Goal: Book appointment/travel/reservation

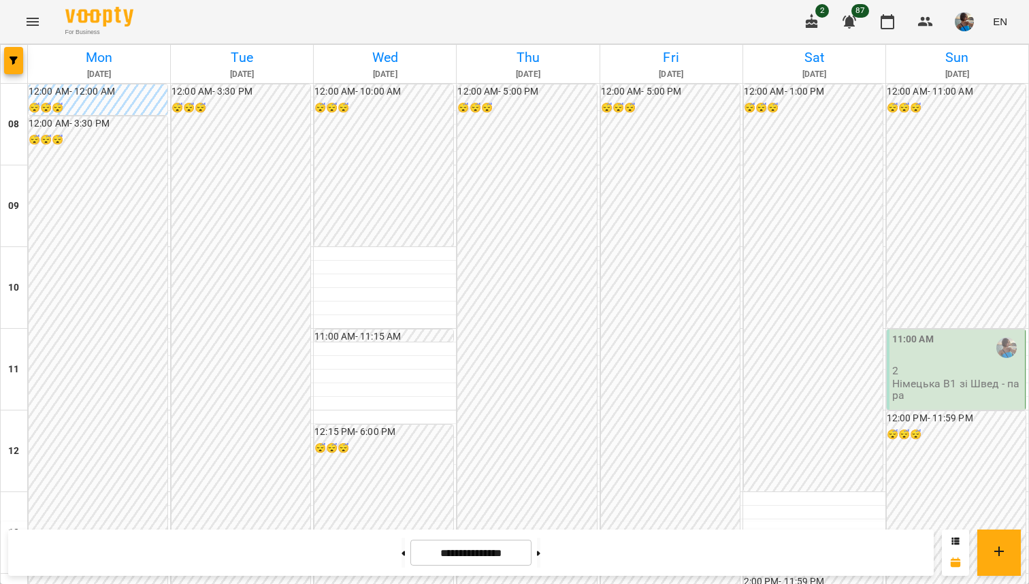
scroll to position [786, 0]
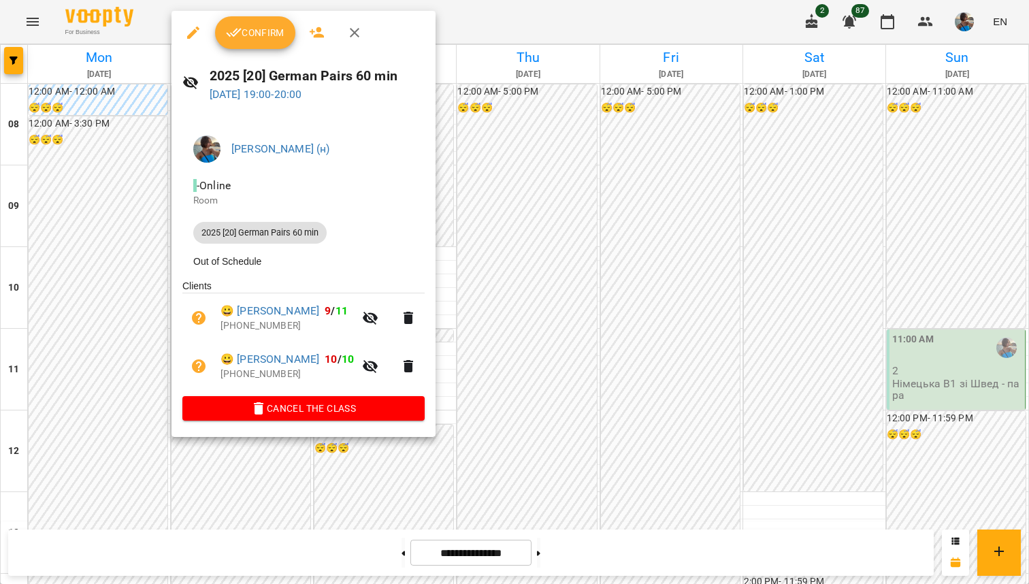
click at [557, 419] on div at bounding box center [514, 292] width 1029 height 584
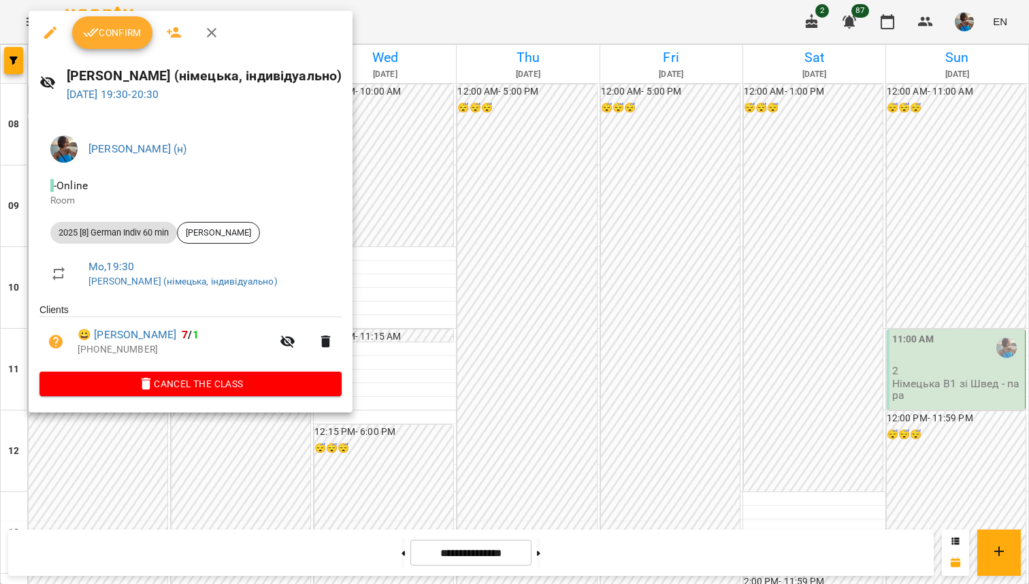
click at [131, 32] on span "Confirm" at bounding box center [112, 32] width 59 height 16
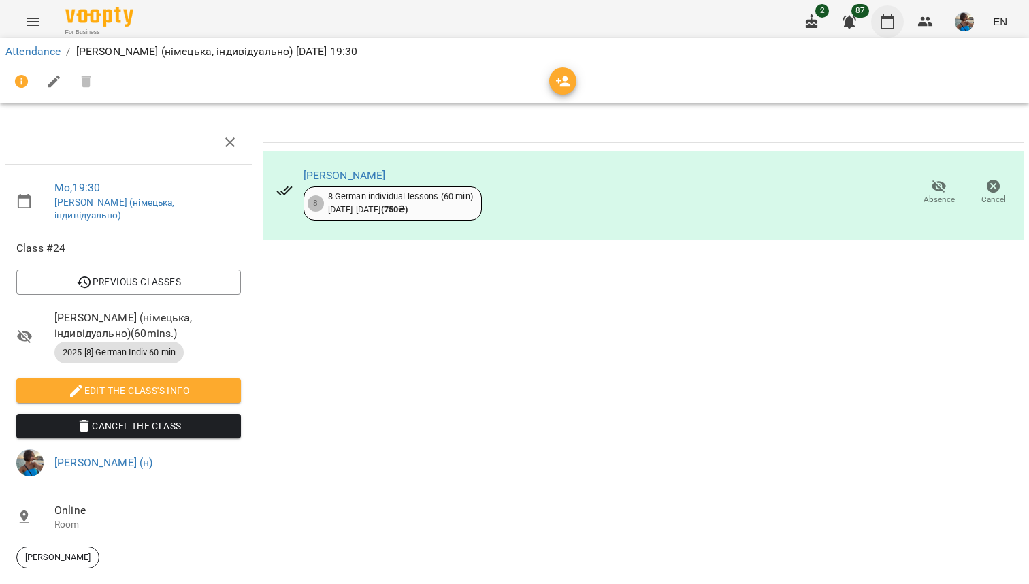
click at [889, 22] on icon "button" at bounding box center [887, 22] width 16 height 16
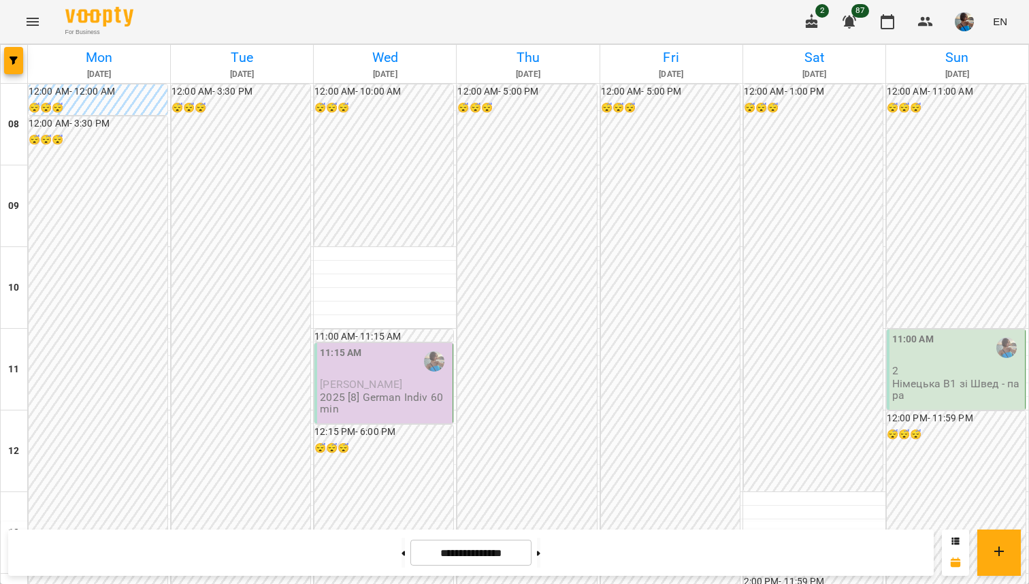
scroll to position [764, 0]
click at [425, 553] on input "**********" at bounding box center [470, 553] width 121 height 27
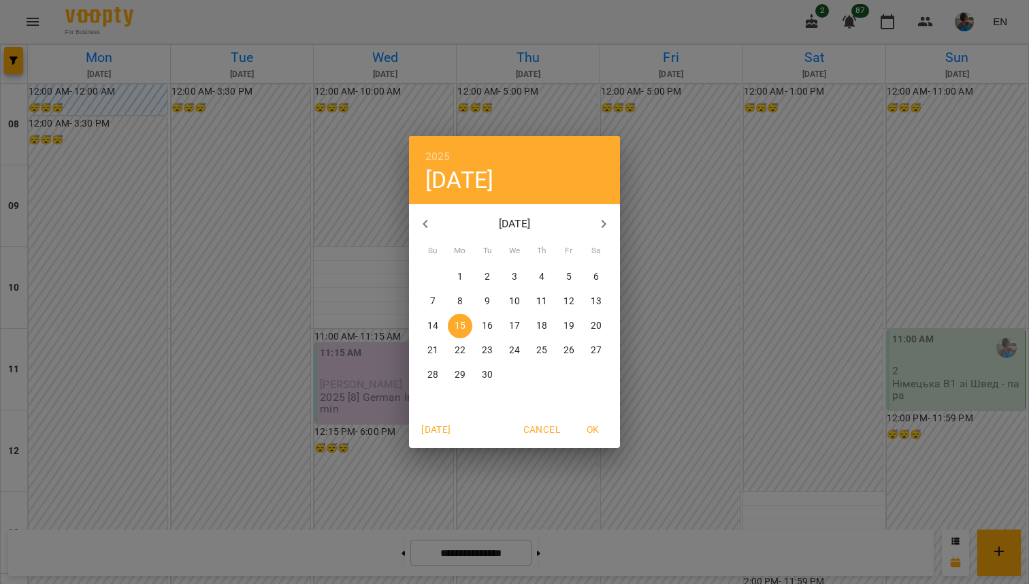
click at [461, 278] on p "1" at bounding box center [459, 277] width 5 height 14
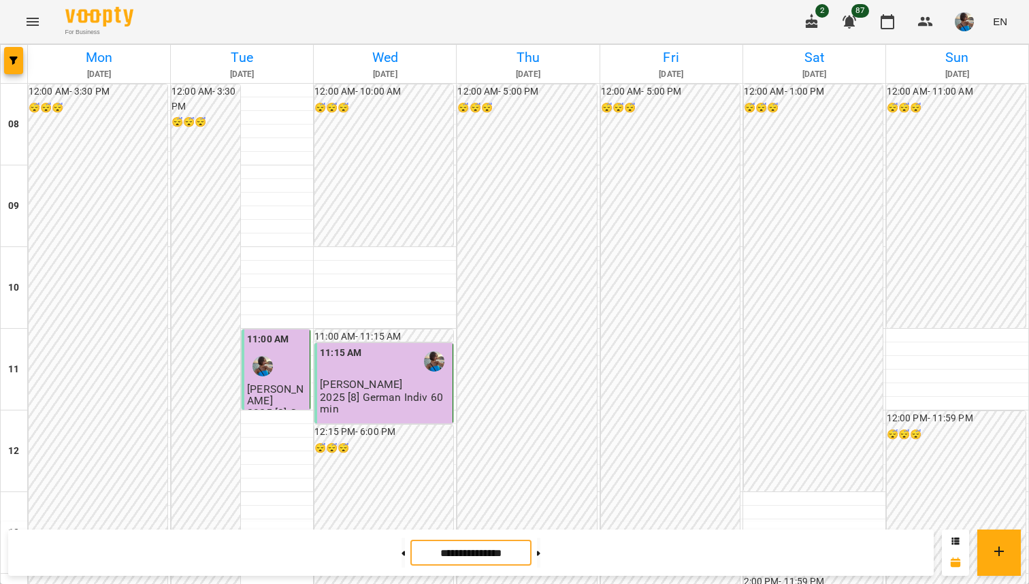
scroll to position [786, 0]
click at [486, 555] on input "**********" at bounding box center [470, 553] width 121 height 27
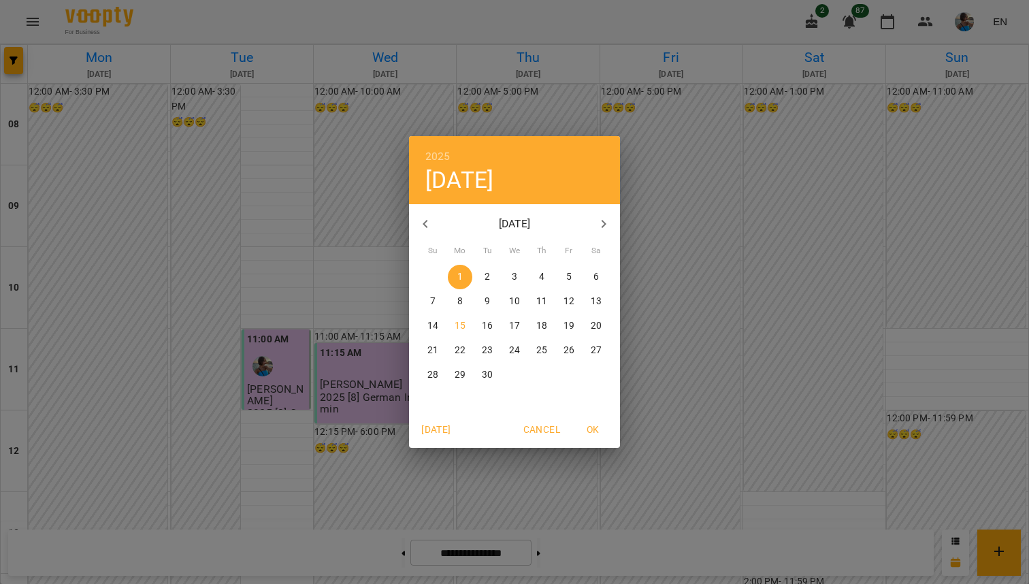
click at [462, 323] on p "15" at bounding box center [460, 326] width 11 height 14
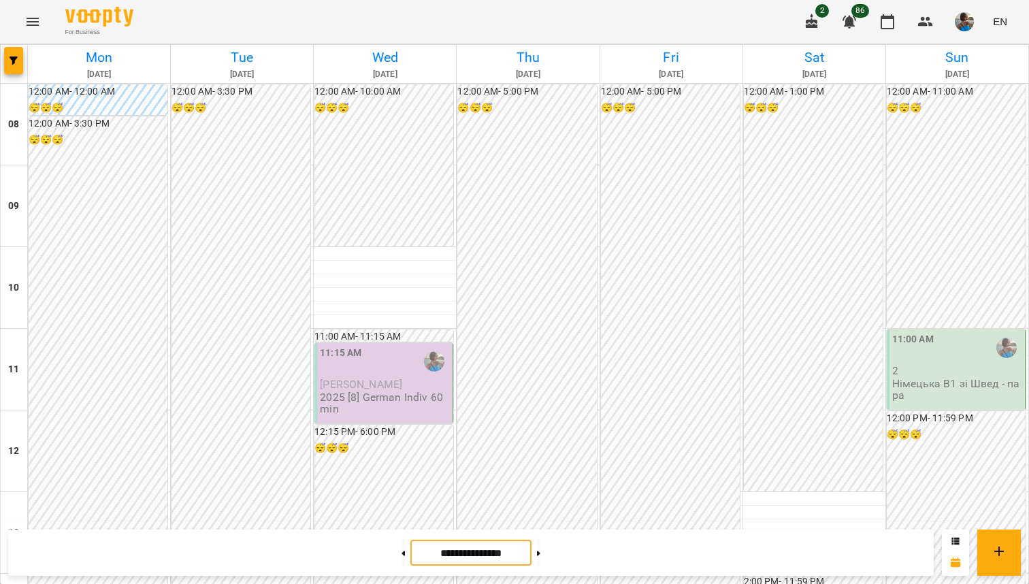
scroll to position [464, 0]
click at [540, 555] on button at bounding box center [538, 553] width 3 height 30
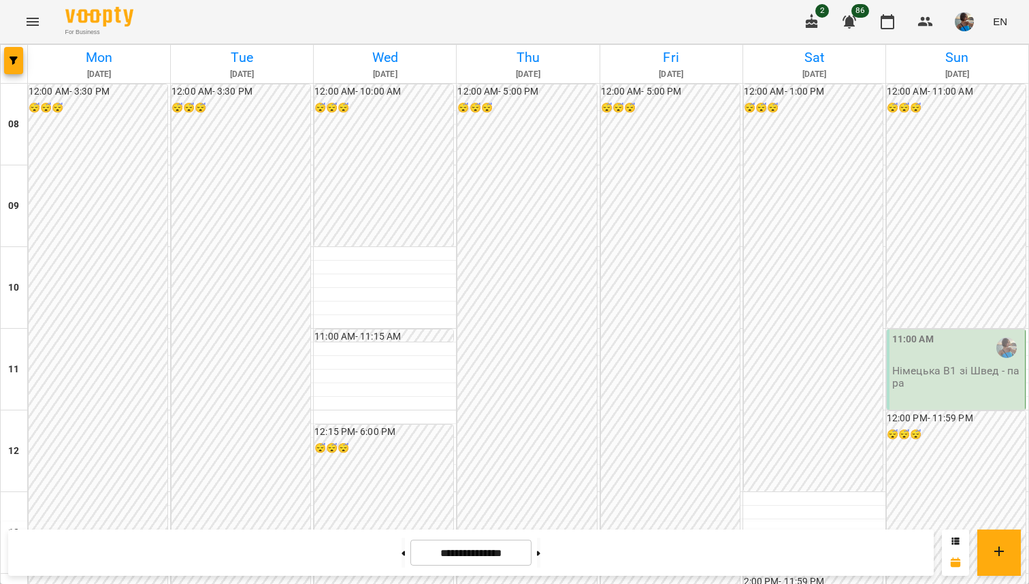
scroll to position [507, 0]
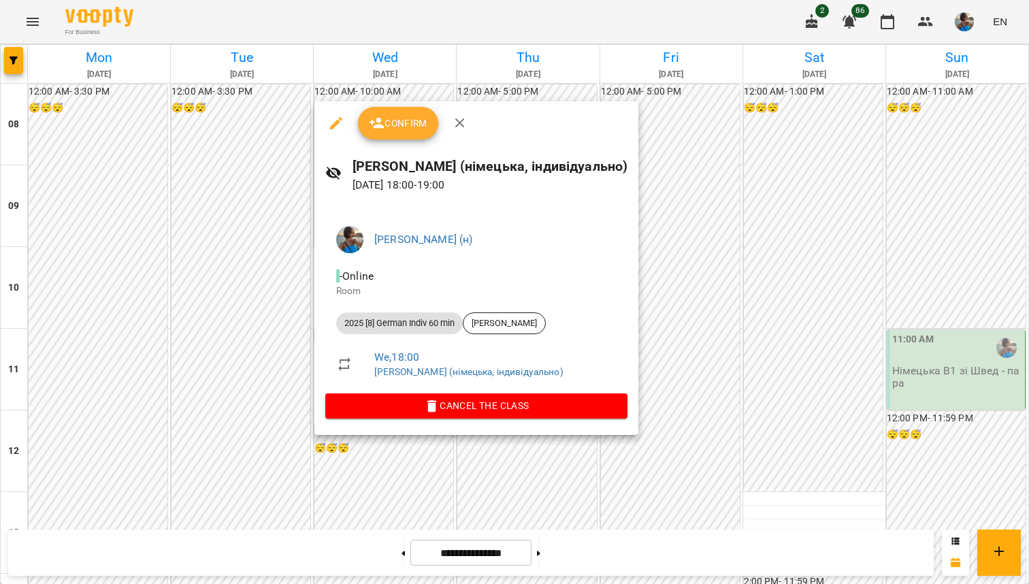
click at [659, 244] on div at bounding box center [514, 292] width 1029 height 584
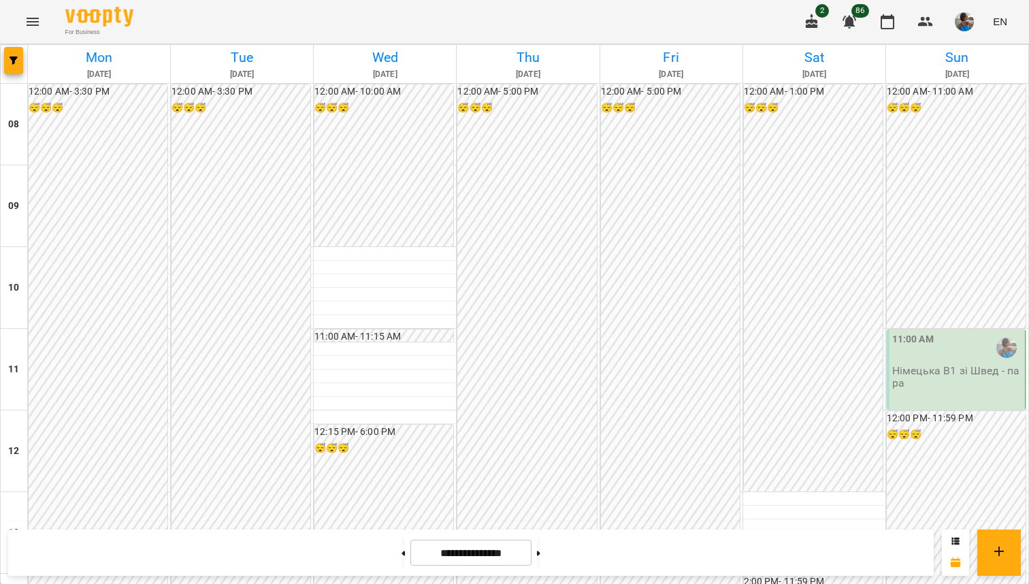
scroll to position [0, 0]
click at [540, 557] on button at bounding box center [538, 553] width 3 height 30
type input "**********"
